Goal: Submit feedback/report problem

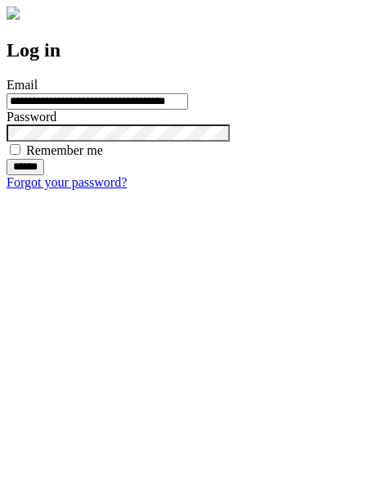
click at [44, 175] on input "******" at bounding box center [26, 167] width 38 height 16
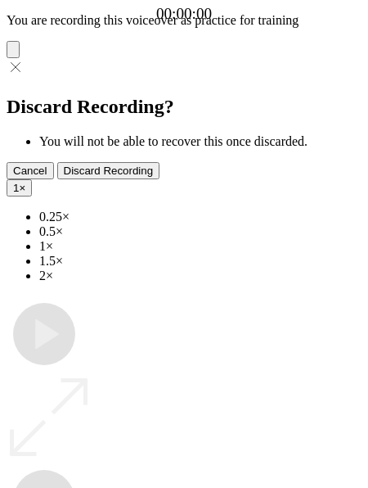
type input "**********"
